Goal: Task Accomplishment & Management: Manage account settings

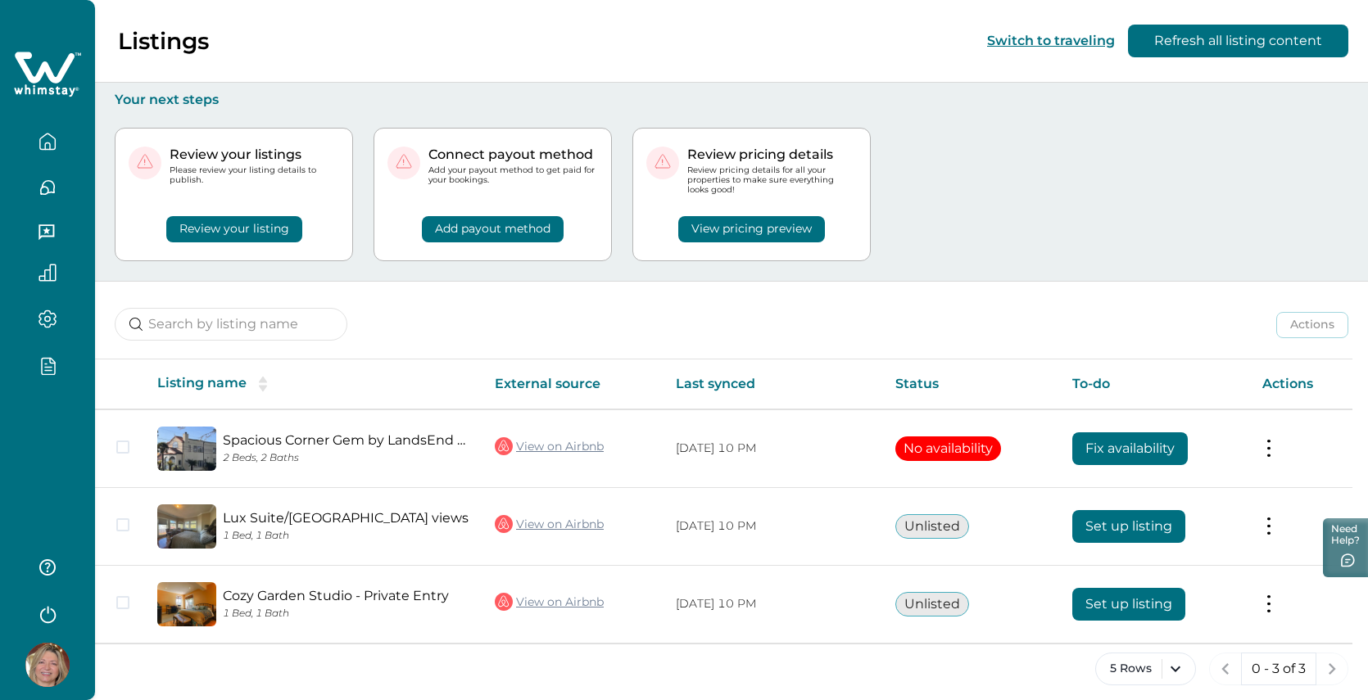
click at [256, 223] on button "Review your listing" at bounding box center [234, 229] width 136 height 26
